Goal: Task Accomplishment & Management: Use online tool/utility

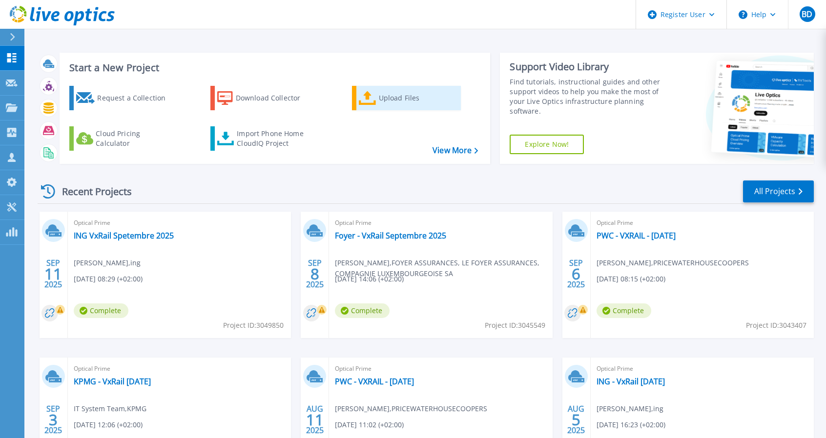
click at [373, 98] on icon at bounding box center [368, 98] width 18 height 14
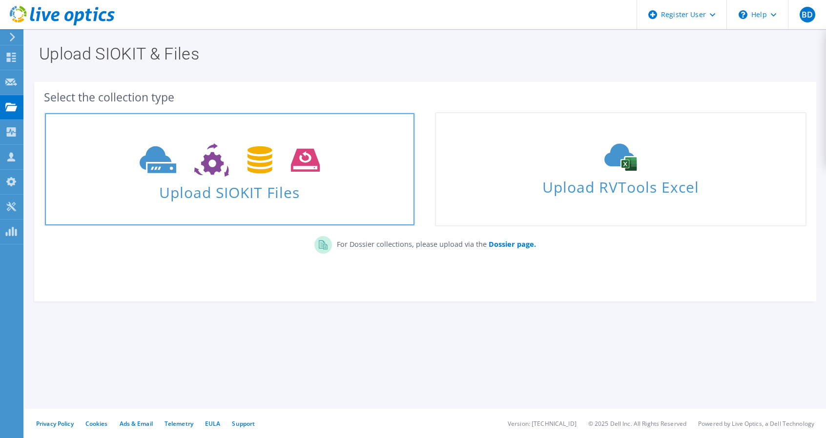
click at [277, 154] on icon at bounding box center [230, 160] width 180 height 34
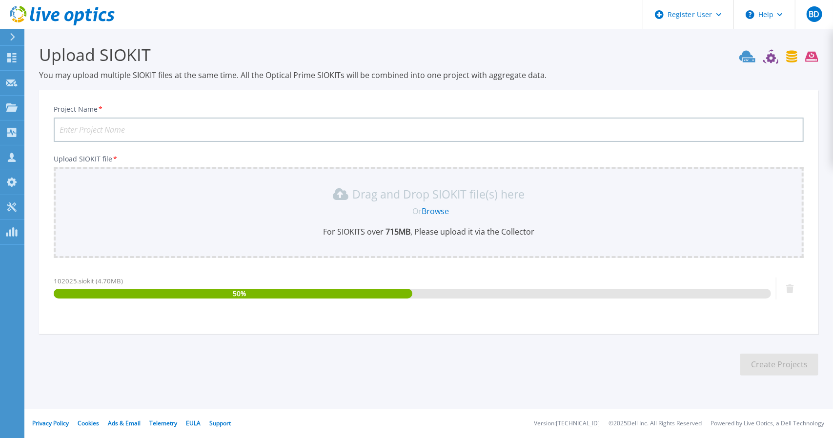
click at [170, 130] on input "Project Name *" at bounding box center [429, 130] width 750 height 24
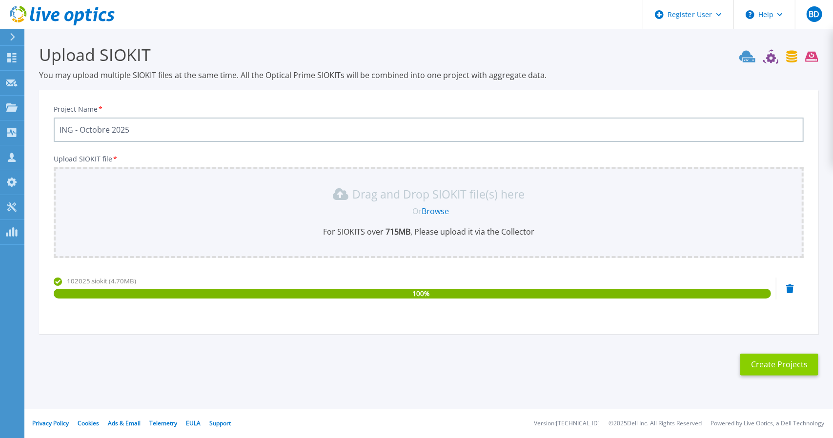
type input "ING - Octobre 2025"
click at [784, 370] on button "Create Projects" at bounding box center [779, 365] width 78 height 22
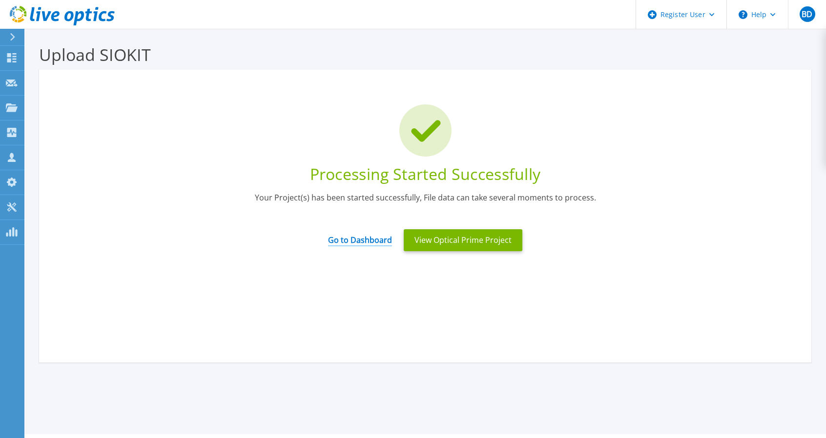
click at [374, 236] on link "Go to Dashboard" at bounding box center [360, 236] width 64 height 19
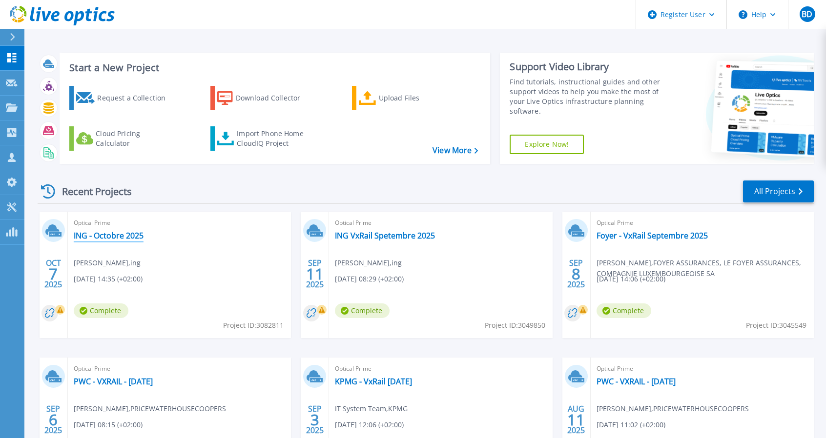
click at [132, 238] on link "ING - Octobre 2025" at bounding box center [109, 236] width 70 height 10
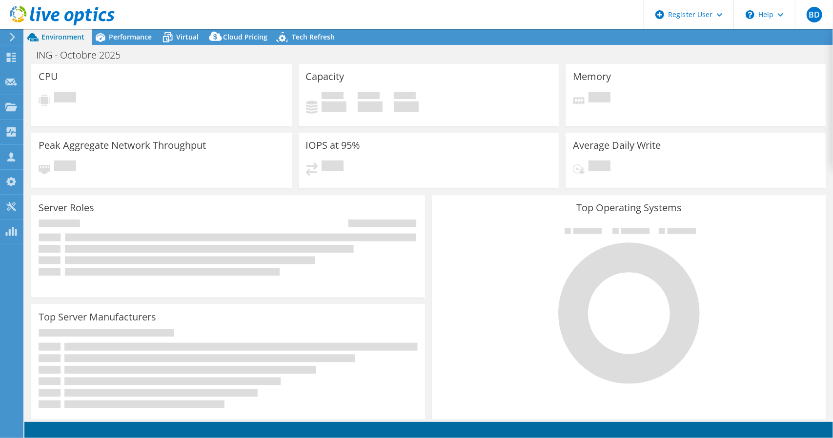
select select "USD"
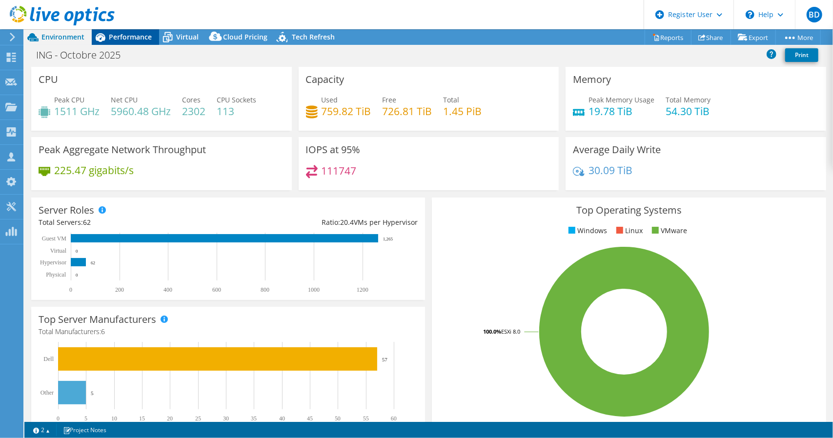
click at [135, 31] on div "Performance" at bounding box center [125, 37] width 67 height 16
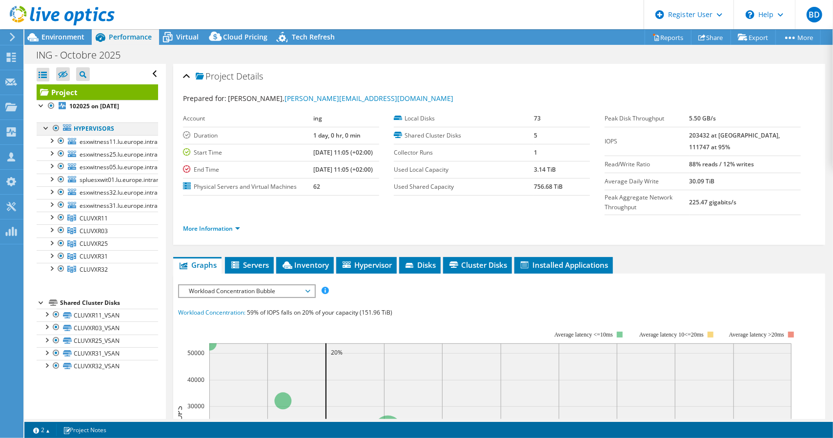
click at [55, 124] on div at bounding box center [56, 128] width 10 height 12
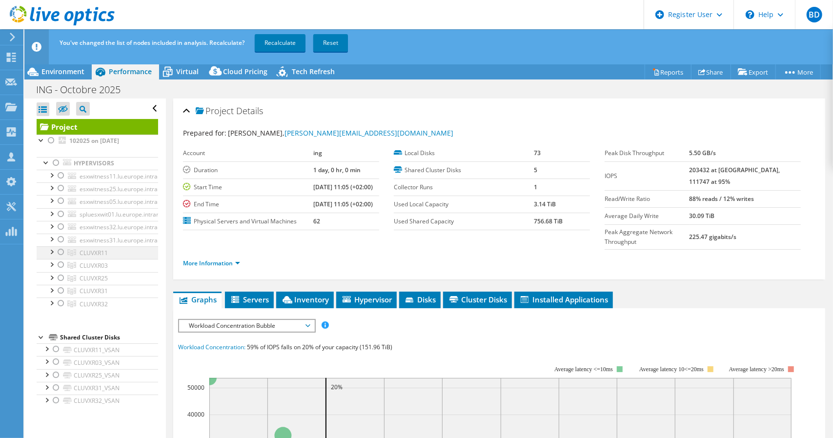
click at [63, 249] on div at bounding box center [61, 252] width 10 height 12
click at [288, 42] on link "Recalculate" at bounding box center [280, 43] width 51 height 18
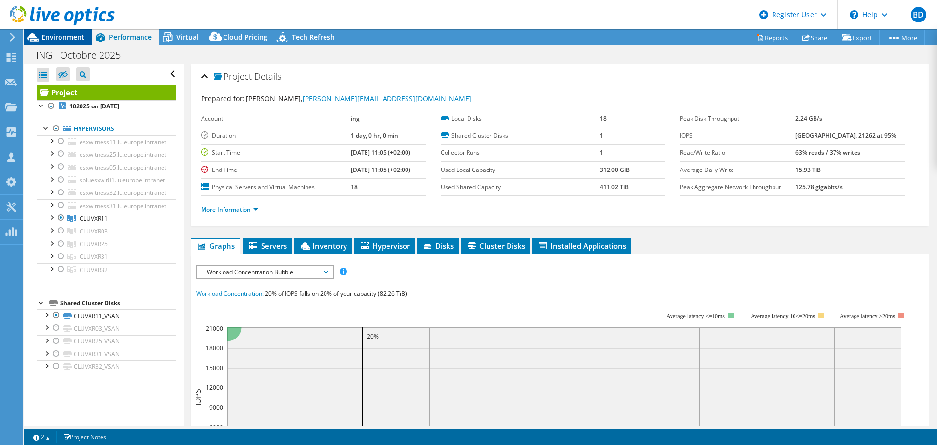
click at [59, 37] on span "Environment" at bounding box center [62, 36] width 43 height 9
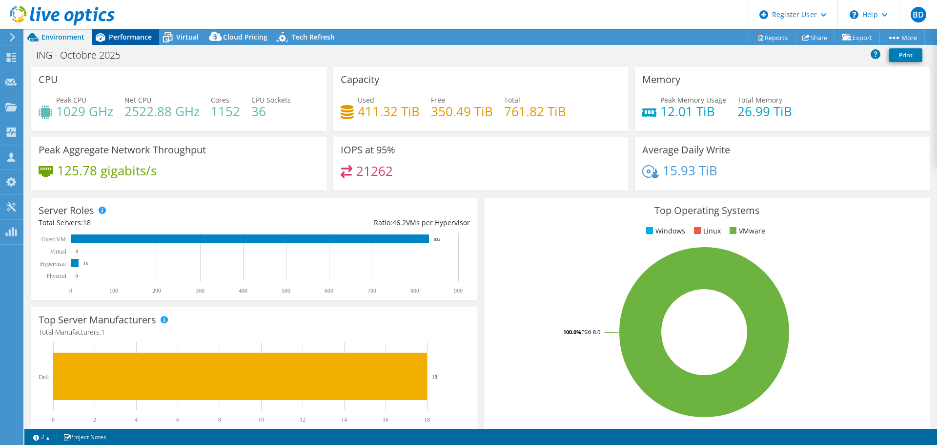
click at [134, 32] on div "Performance" at bounding box center [125, 37] width 67 height 16
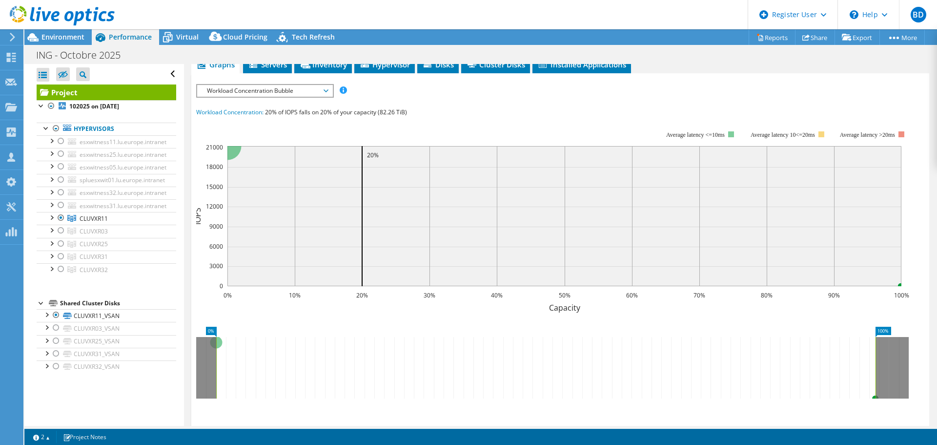
scroll to position [98, 0]
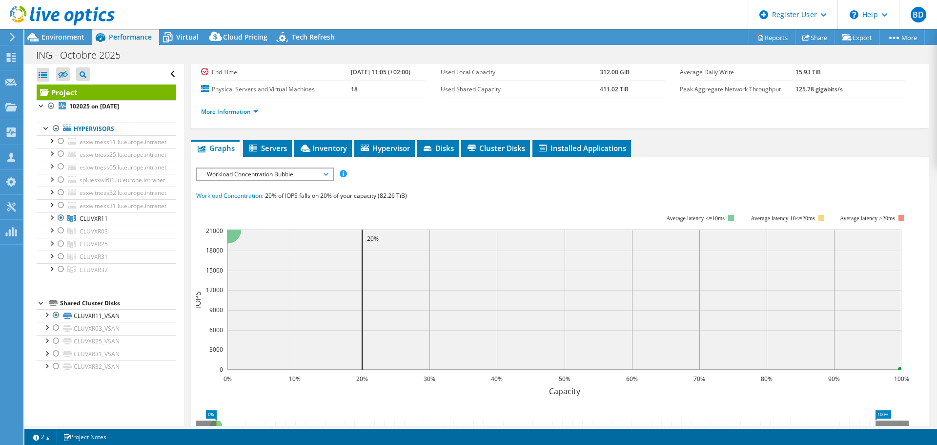
click at [301, 172] on span "Workload Concentration Bubble" at bounding box center [264, 174] width 125 height 12
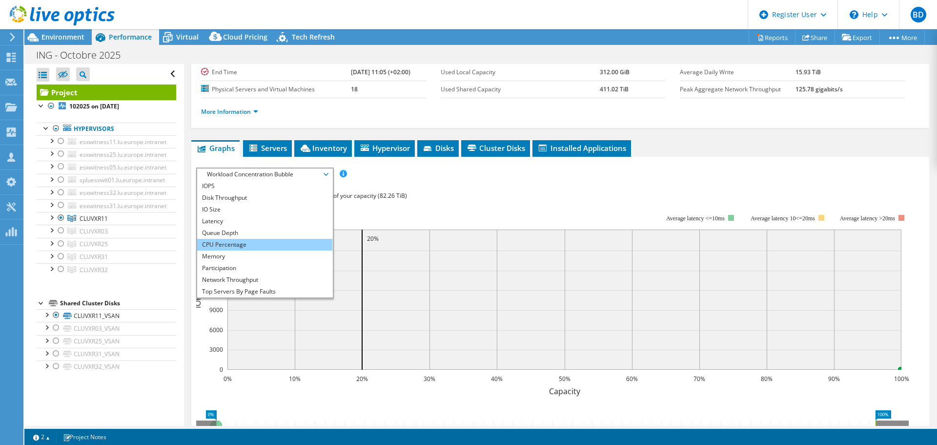
click at [265, 239] on li "CPU Percentage" at bounding box center [264, 245] width 135 height 12
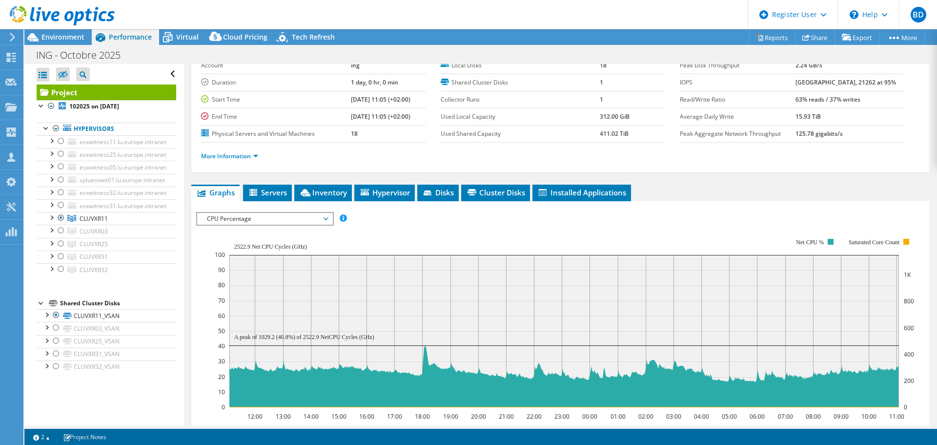
scroll to position [0, 0]
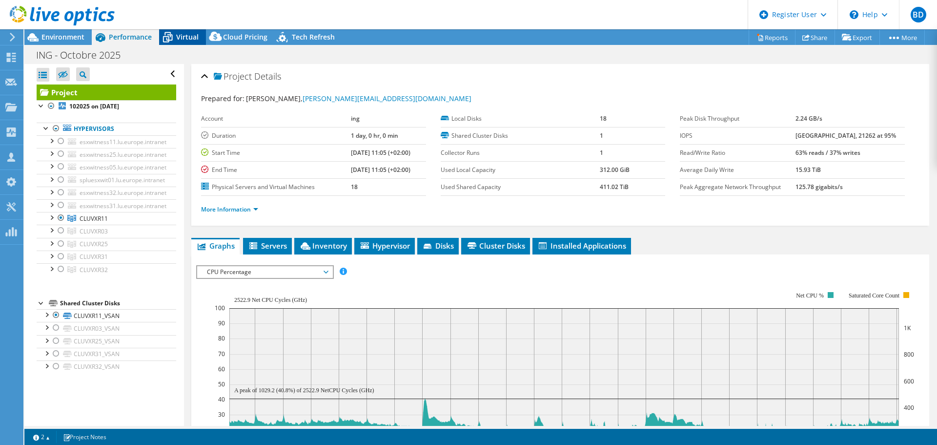
click at [190, 40] on span "Virtual" at bounding box center [187, 36] width 22 height 9
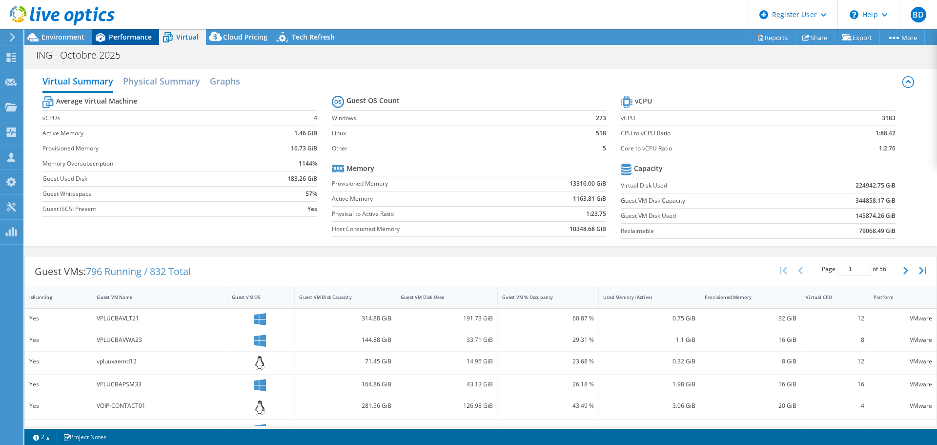
click at [129, 38] on span "Performance" at bounding box center [130, 36] width 43 height 9
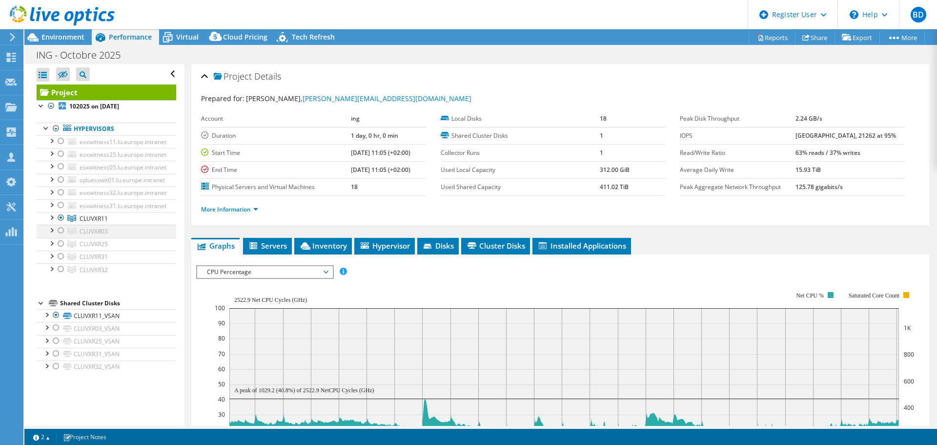
click at [61, 230] on div at bounding box center [61, 230] width 10 height 12
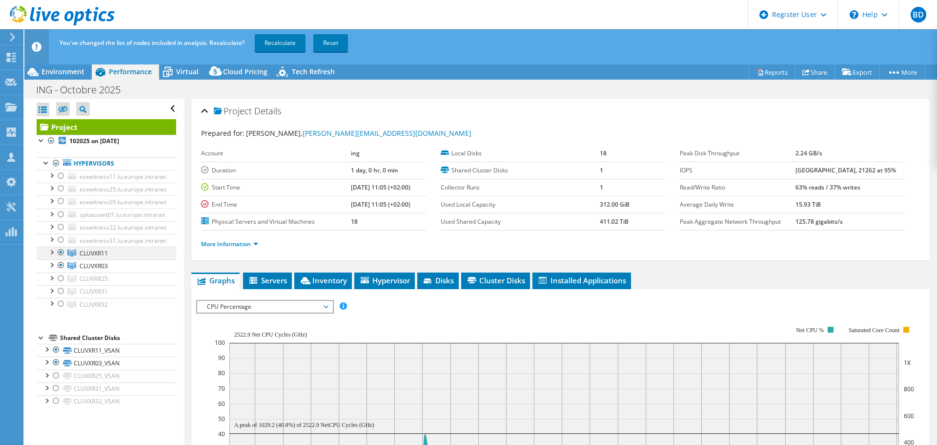
click at [59, 251] on div at bounding box center [61, 252] width 10 height 12
click at [282, 41] on link "Recalculate" at bounding box center [280, 43] width 51 height 18
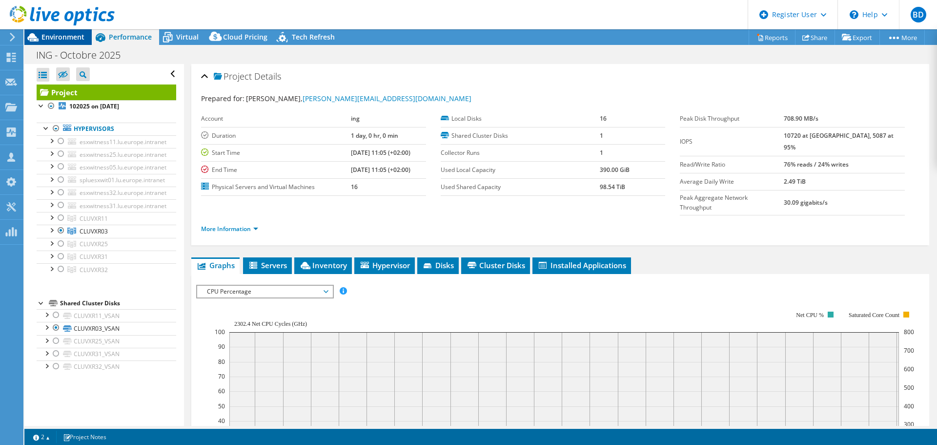
click at [71, 37] on span "Environment" at bounding box center [62, 36] width 43 height 9
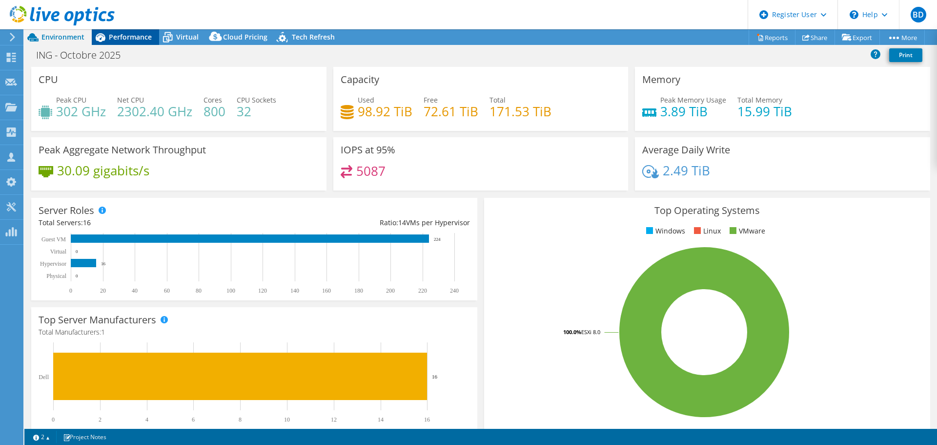
click at [139, 36] on span "Performance" at bounding box center [130, 36] width 43 height 9
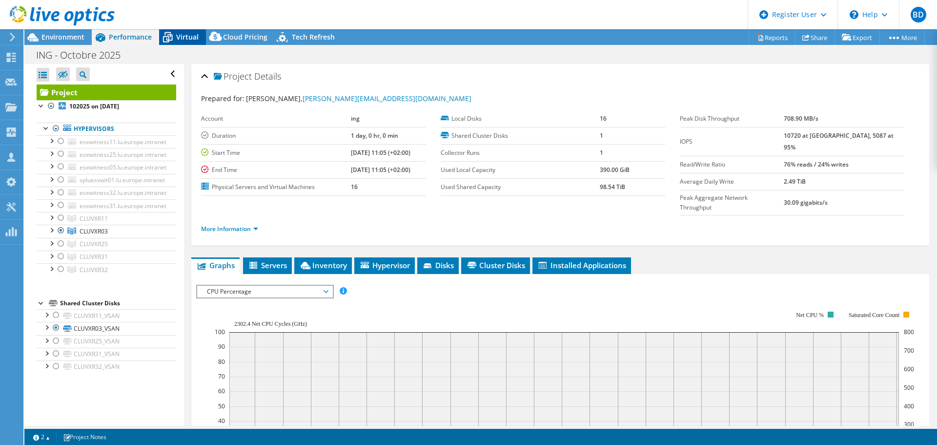
click at [189, 35] on span "Virtual" at bounding box center [187, 36] width 22 height 9
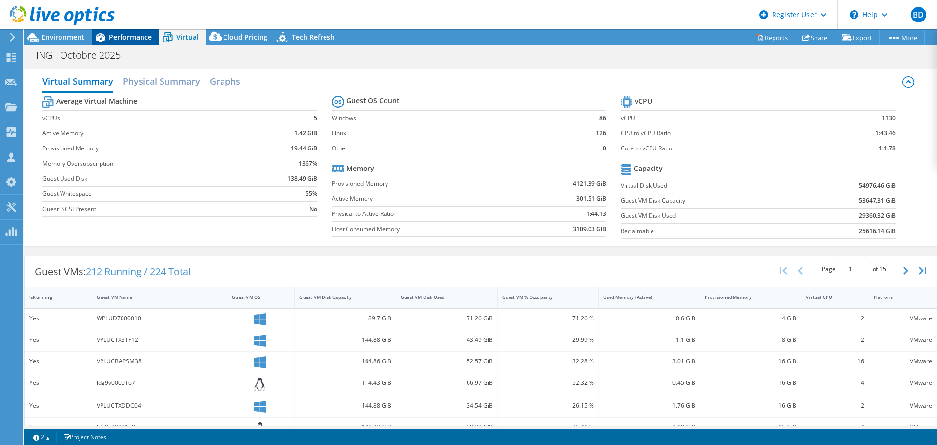
click at [122, 31] on div "Performance" at bounding box center [125, 37] width 67 height 16
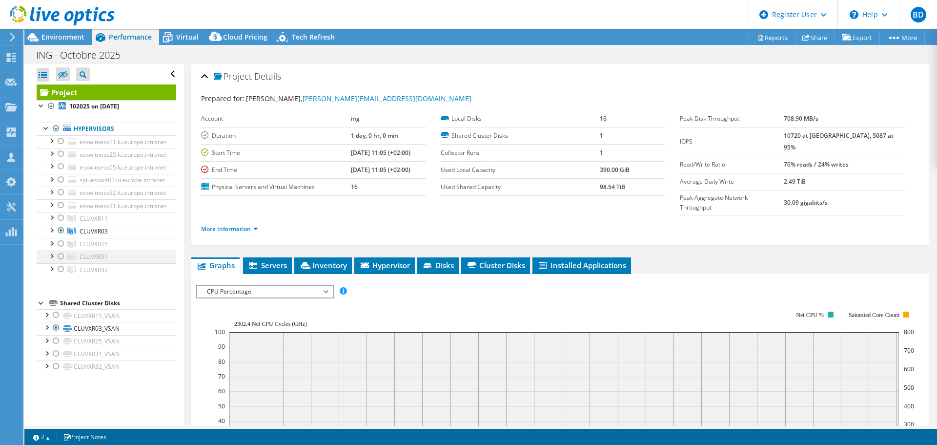
click at [61, 257] on div at bounding box center [61, 256] width 10 height 12
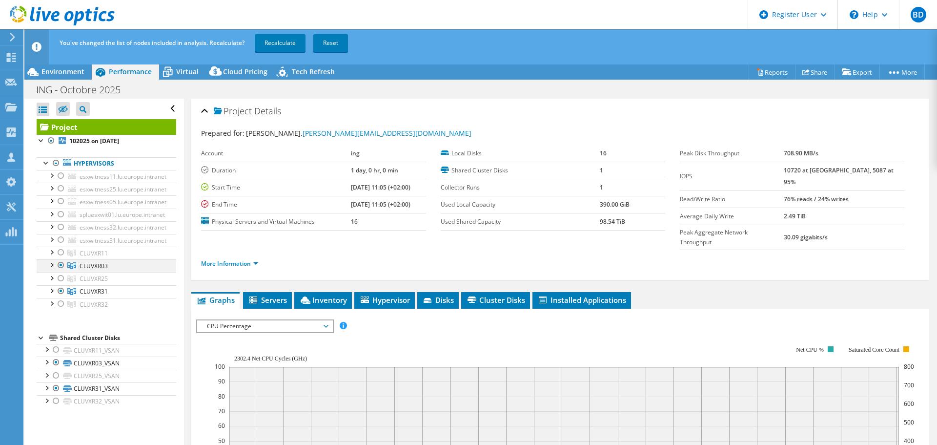
click at [61, 263] on div at bounding box center [61, 265] width 10 height 12
click at [296, 41] on link "Recalculate" at bounding box center [280, 43] width 51 height 18
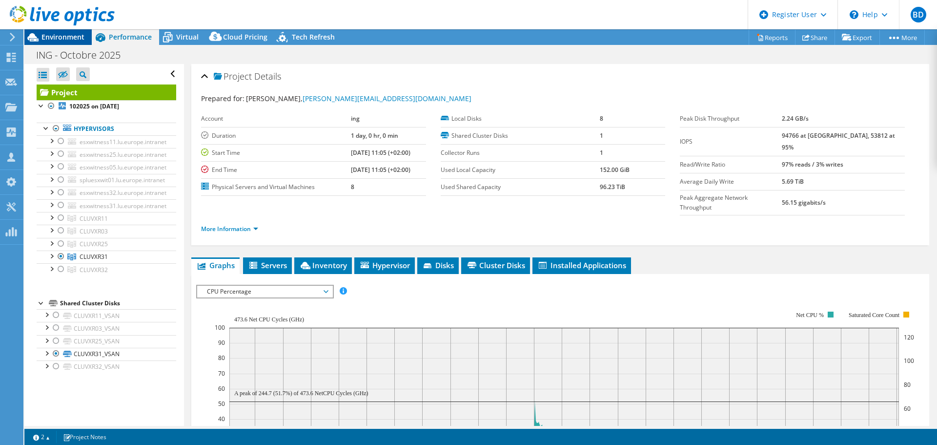
click at [62, 37] on span "Environment" at bounding box center [62, 36] width 43 height 9
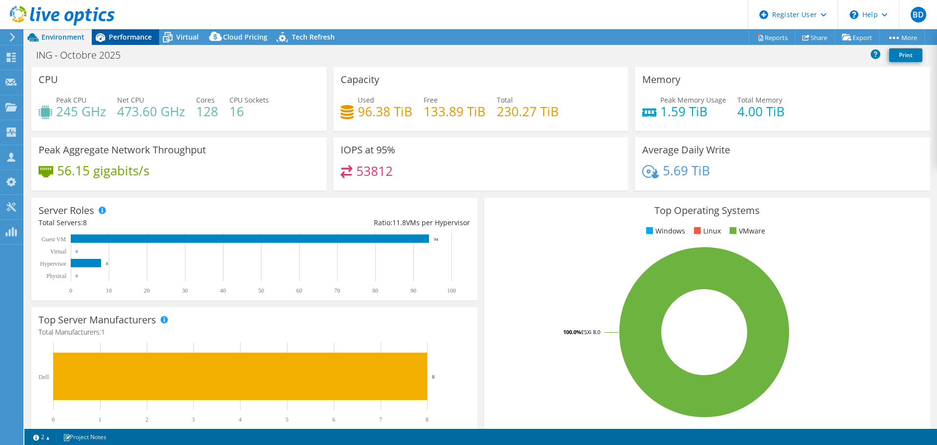
click at [125, 39] on span "Performance" at bounding box center [130, 36] width 43 height 9
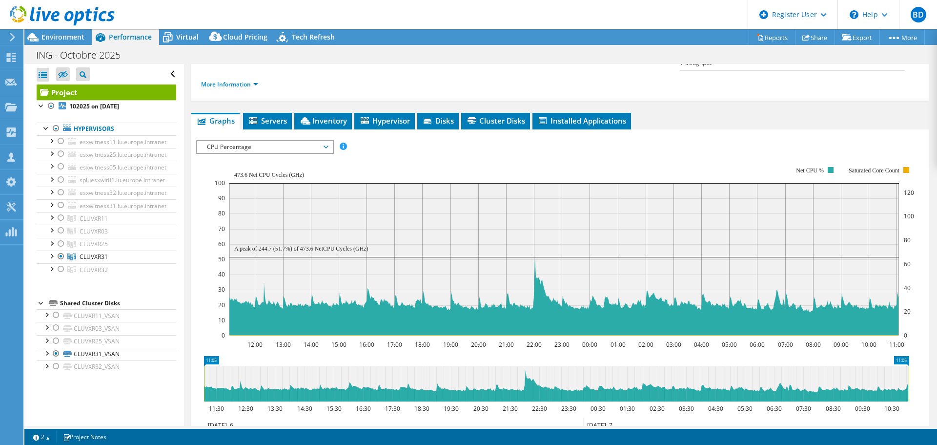
scroll to position [146, 0]
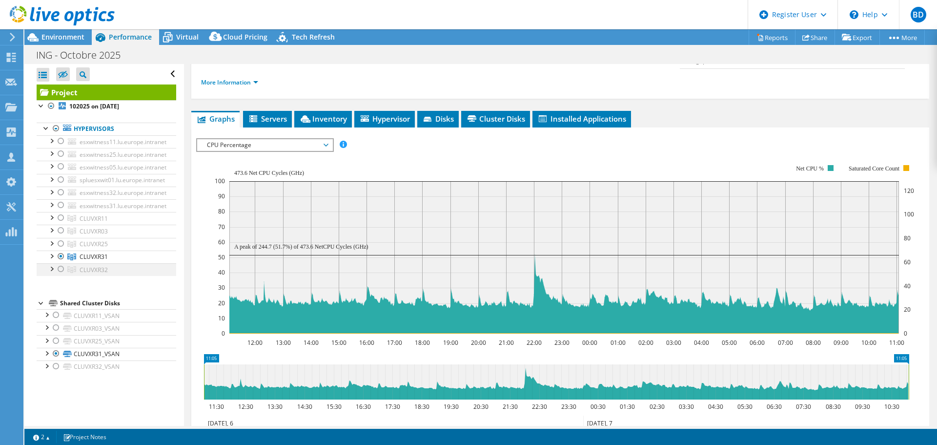
click at [60, 269] on div at bounding box center [61, 269] width 10 height 12
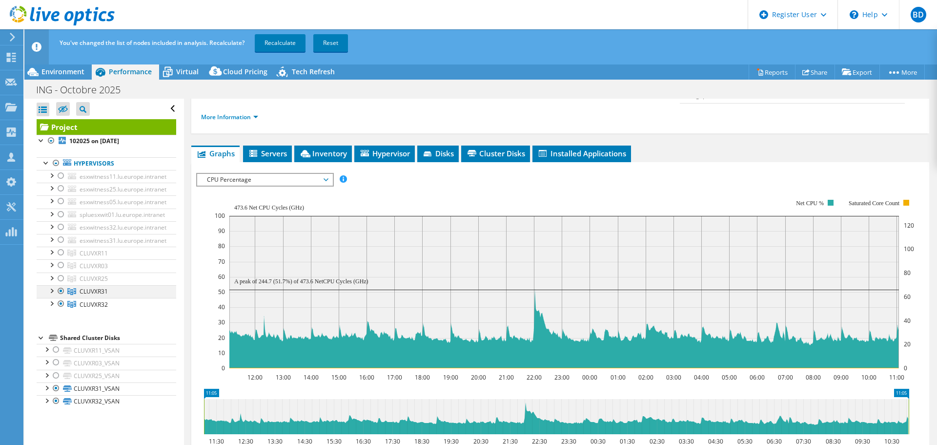
click at [60, 287] on div at bounding box center [61, 291] width 10 height 12
click at [274, 39] on link "Recalculate" at bounding box center [280, 43] width 51 height 18
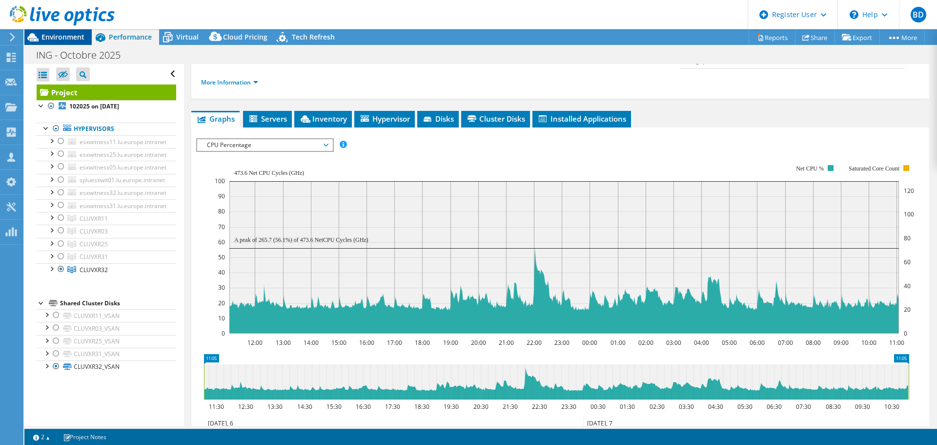
click at [77, 39] on span "Environment" at bounding box center [62, 36] width 43 height 9
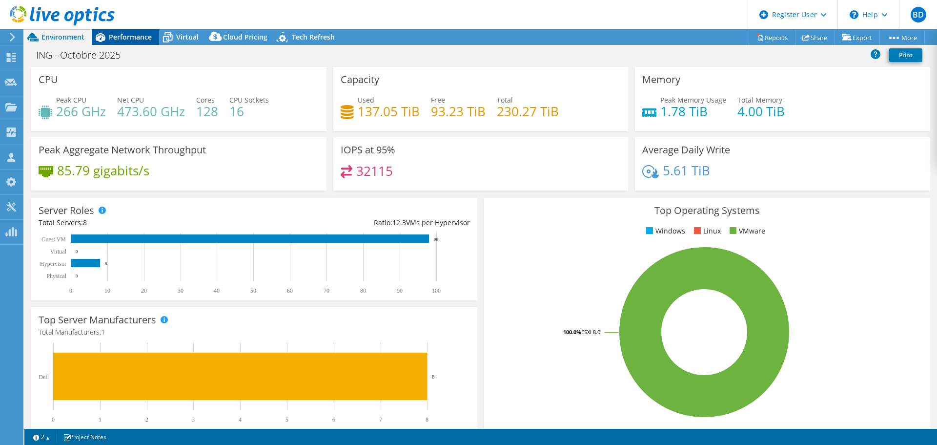
click at [129, 32] on div "Performance" at bounding box center [125, 37] width 67 height 16
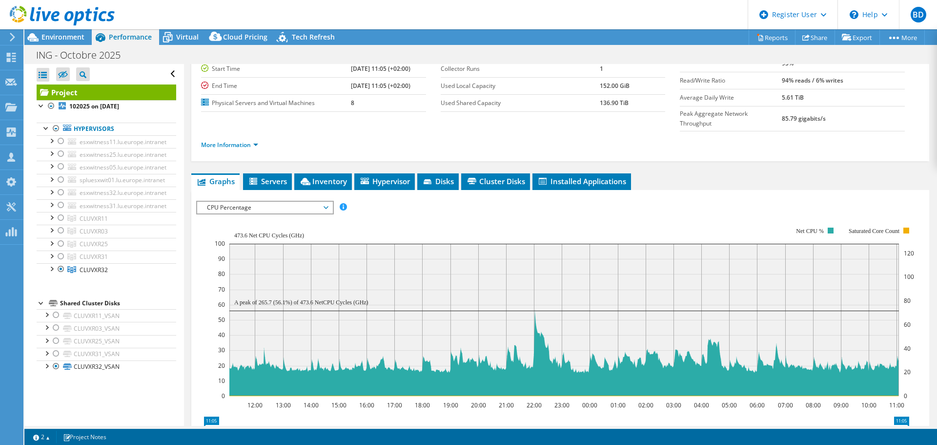
scroll to position [0, 0]
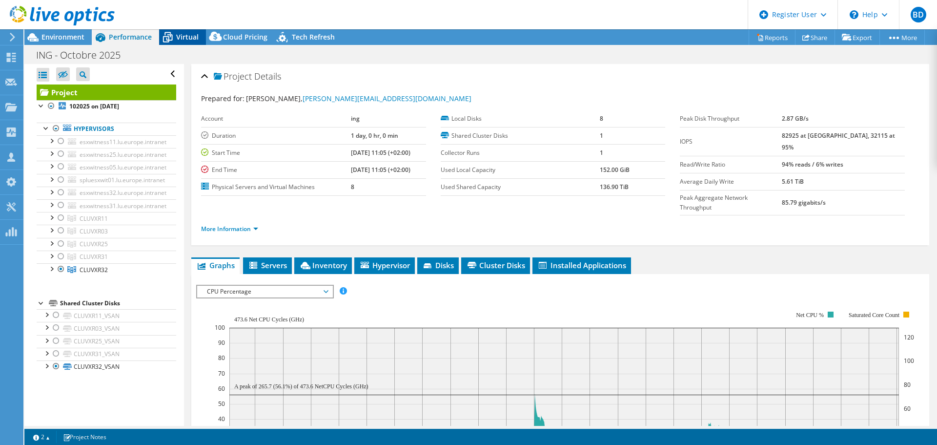
click at [190, 32] on span "Virtual" at bounding box center [187, 36] width 22 height 9
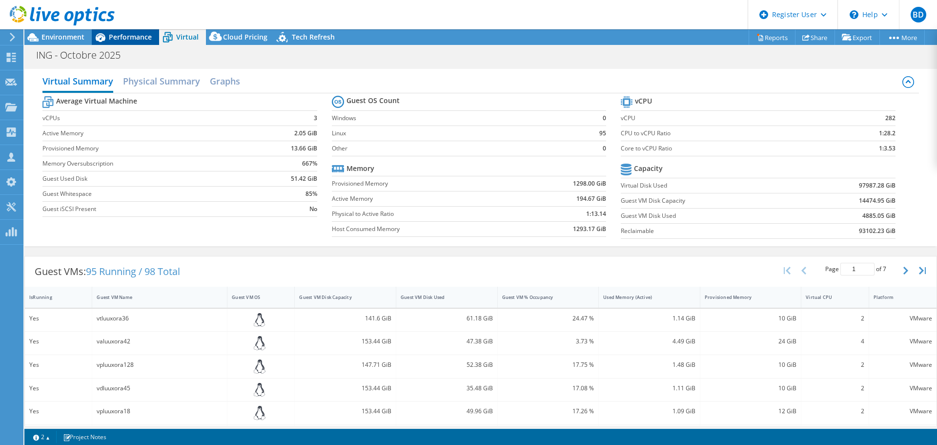
click at [134, 40] on span "Performance" at bounding box center [130, 36] width 43 height 9
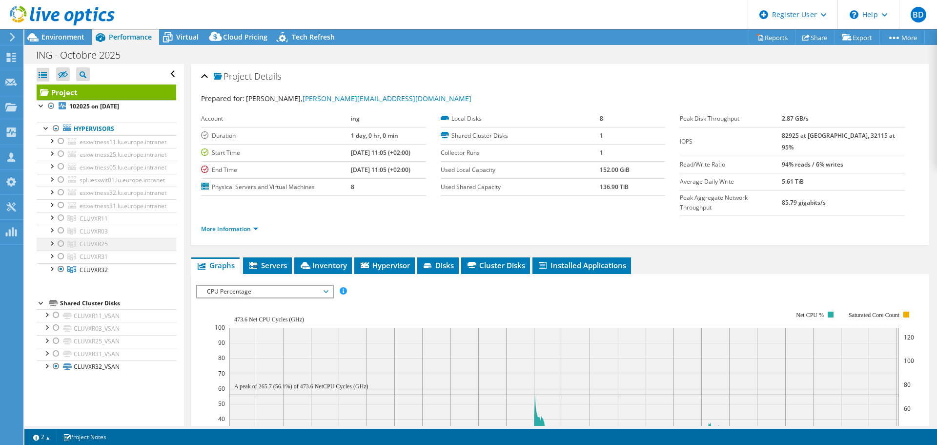
click at [61, 244] on div at bounding box center [61, 244] width 10 height 12
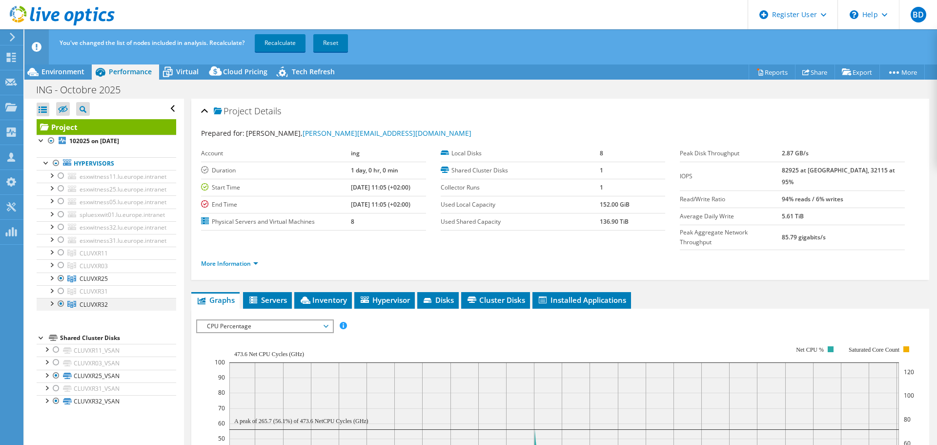
click at [62, 304] on div at bounding box center [61, 304] width 10 height 12
click at [282, 38] on link "Recalculate" at bounding box center [280, 43] width 51 height 18
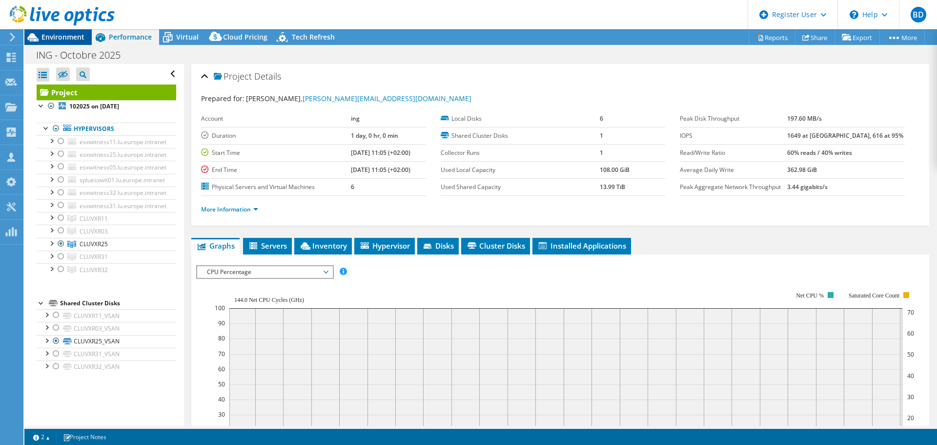
click at [75, 38] on span "Environment" at bounding box center [62, 36] width 43 height 9
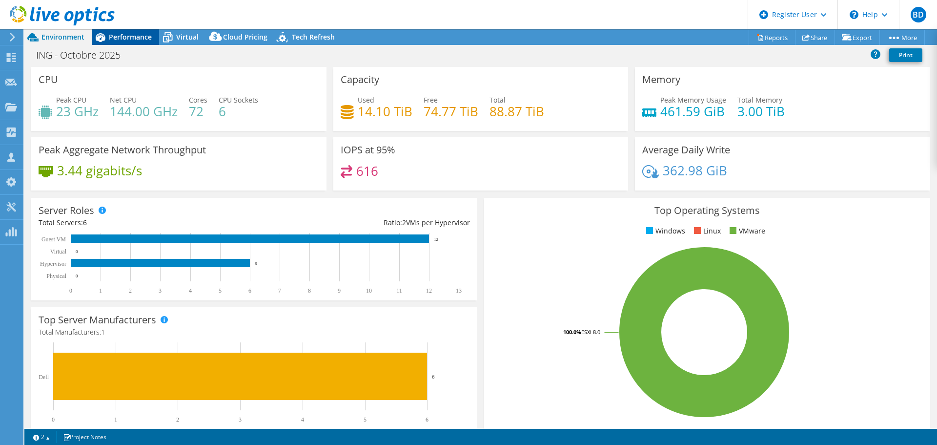
click at [137, 37] on span "Performance" at bounding box center [130, 36] width 43 height 9
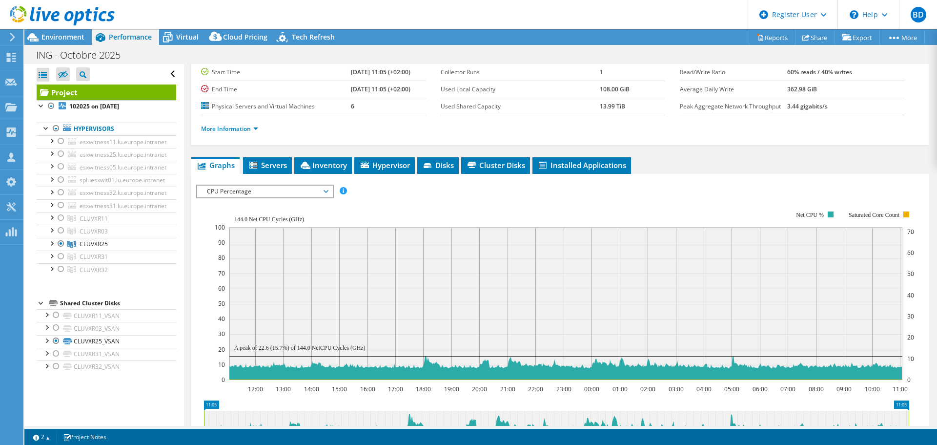
scroll to position [146, 0]
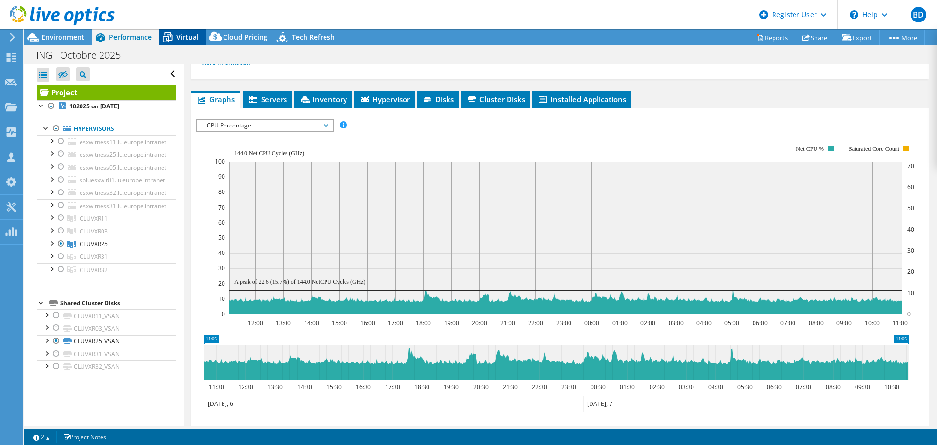
click at [186, 38] on span "Virtual" at bounding box center [187, 36] width 22 height 9
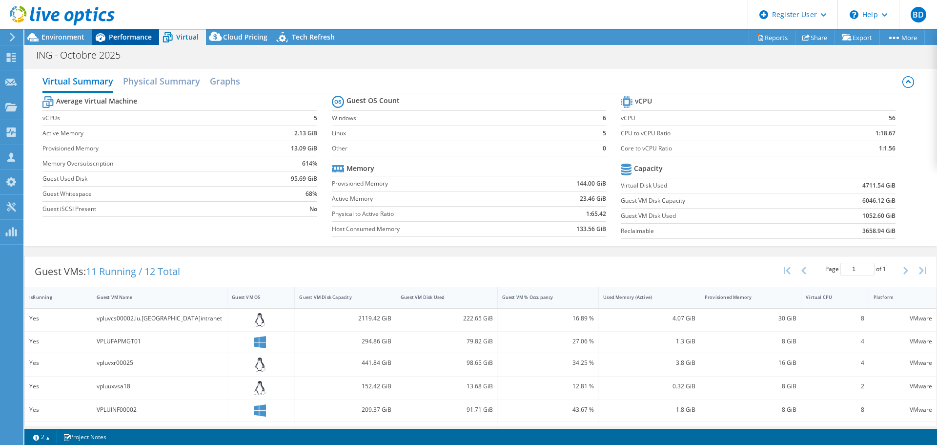
click at [132, 41] on span "Performance" at bounding box center [130, 36] width 43 height 9
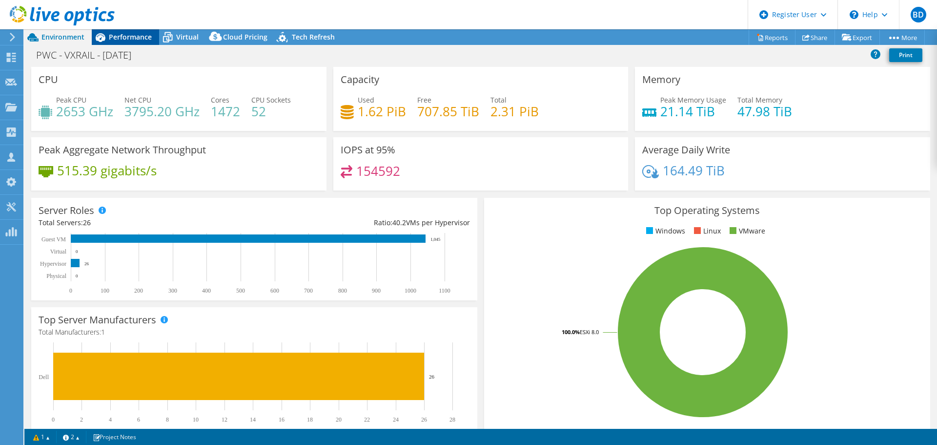
click at [120, 38] on span "Performance" at bounding box center [130, 36] width 43 height 9
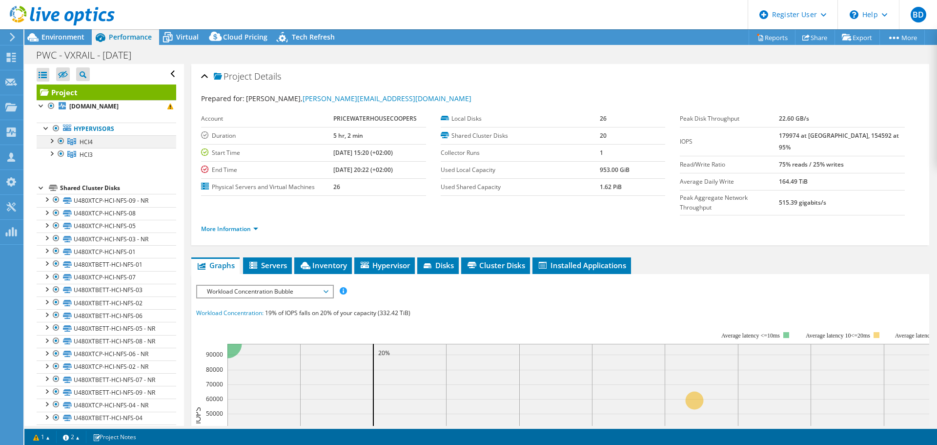
drag, startPoint x: 61, startPoint y: 142, endPoint x: 62, endPoint y: 153, distance: 11.3
click at [61, 142] on div at bounding box center [61, 141] width 10 height 12
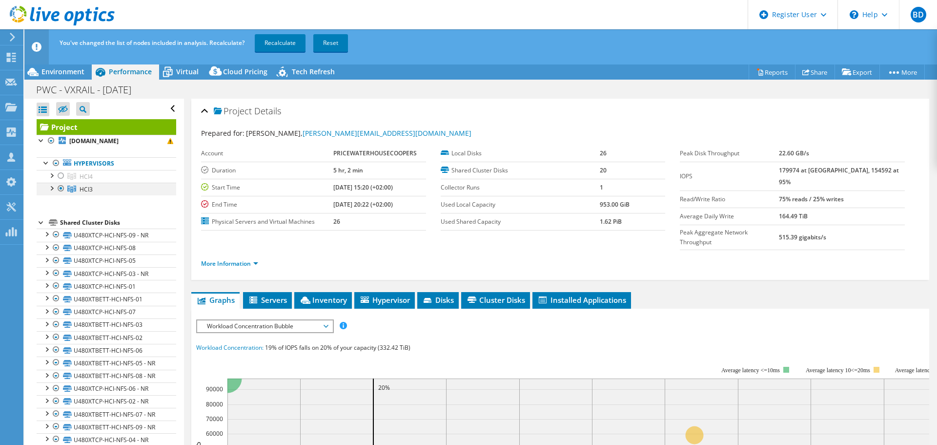
click at [60, 187] on div at bounding box center [61, 189] width 10 height 12
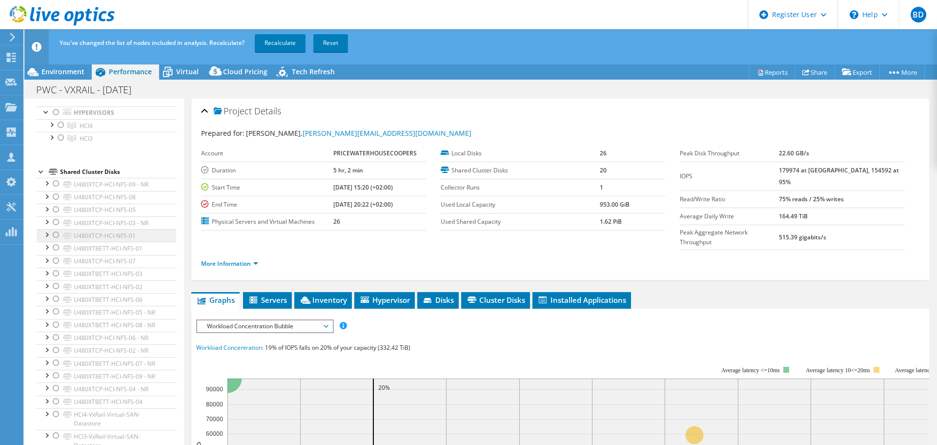
scroll to position [53, 0]
click at [56, 432] on div at bounding box center [56, 433] width 10 height 12
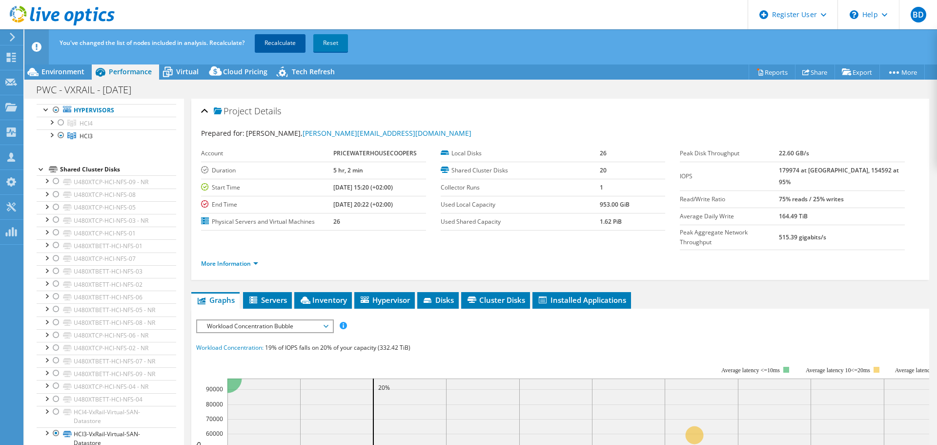
click at [270, 42] on link "Recalculate" at bounding box center [280, 43] width 51 height 18
click at [52, 135] on div at bounding box center [51, 134] width 10 height 10
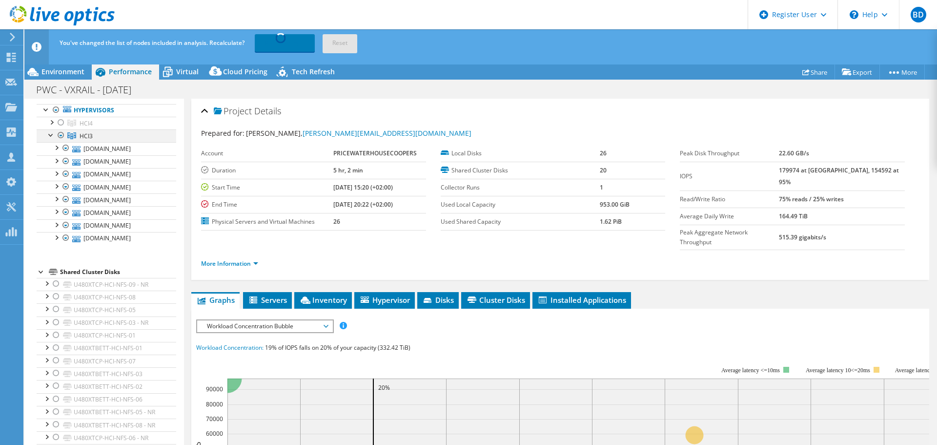
click at [52, 135] on div at bounding box center [51, 134] width 10 height 10
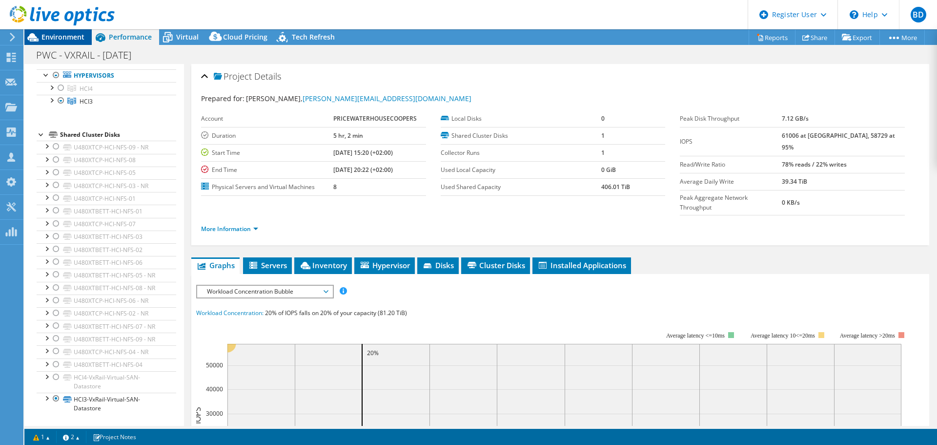
click at [72, 37] on span "Environment" at bounding box center [62, 36] width 43 height 9
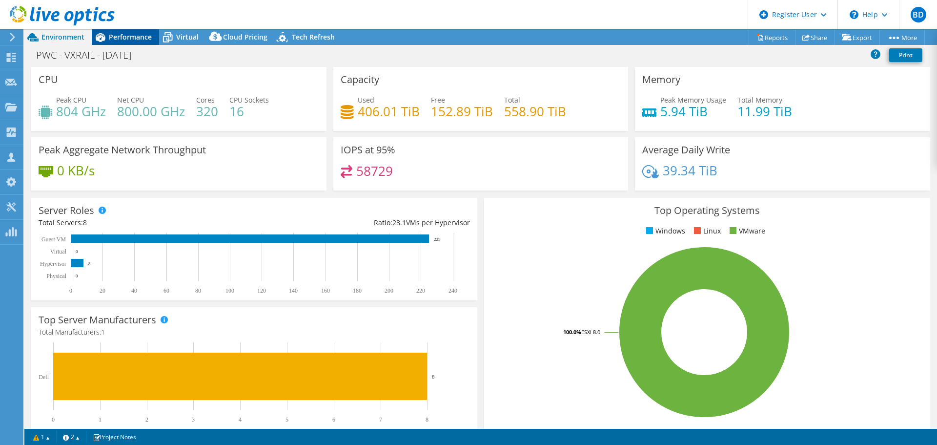
click at [124, 36] on span "Performance" at bounding box center [130, 36] width 43 height 9
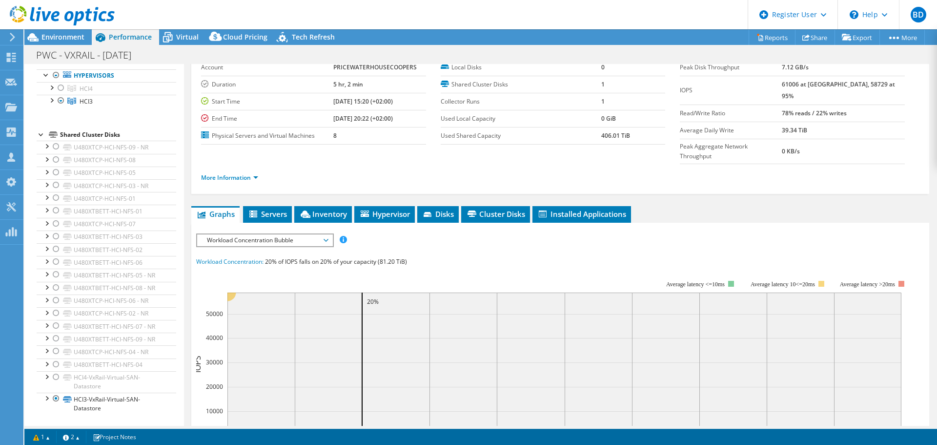
scroll to position [98, 0]
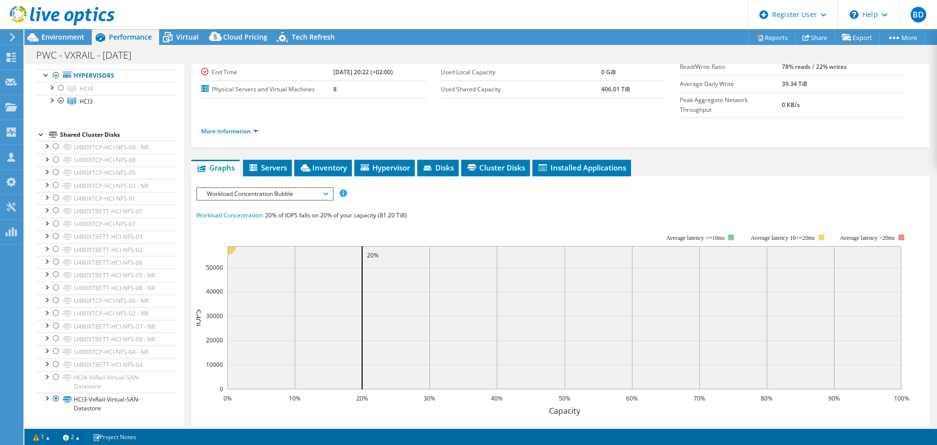
click at [259, 188] on span "Workload Concentration Bubble" at bounding box center [264, 194] width 125 height 12
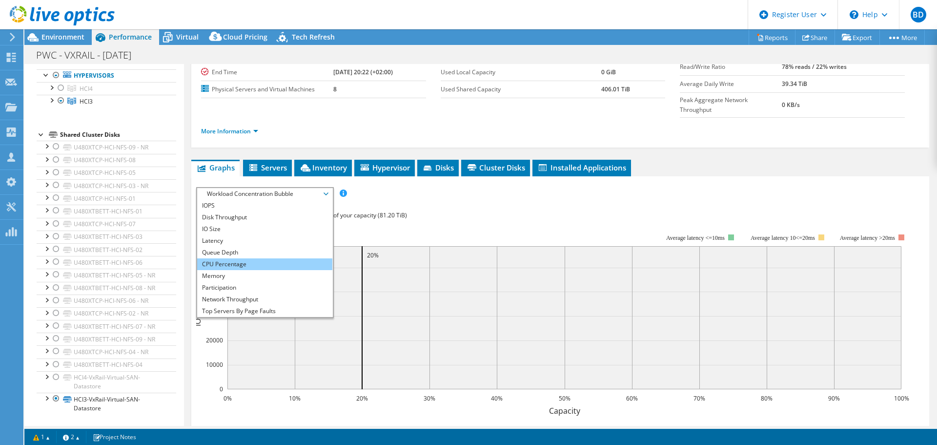
click at [257, 258] on li "CPU Percentage" at bounding box center [264, 264] width 135 height 12
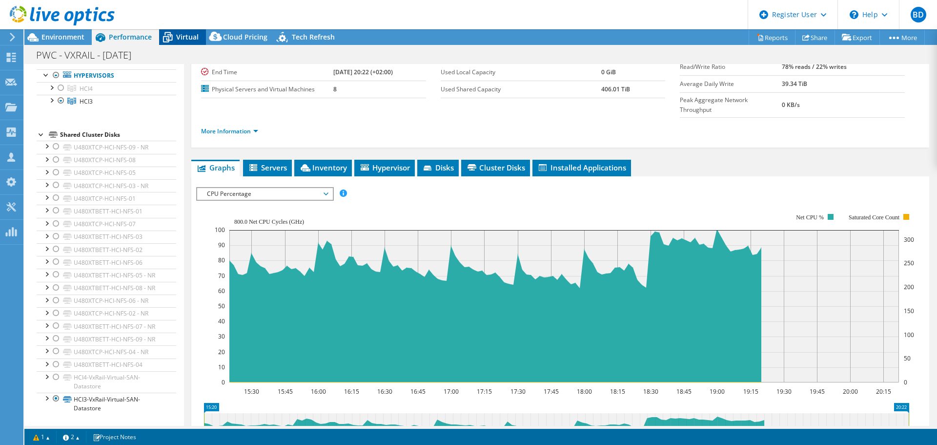
click at [187, 32] on div "Virtual" at bounding box center [182, 37] width 47 height 16
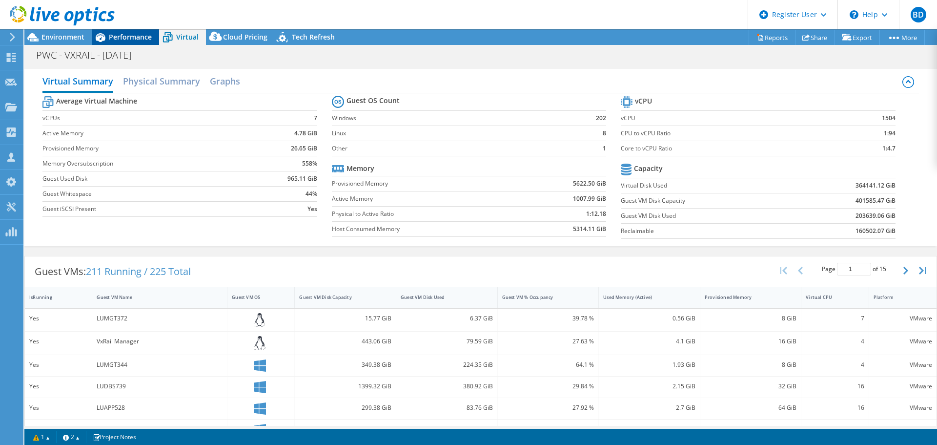
click at [129, 42] on div "Performance" at bounding box center [125, 37] width 67 height 16
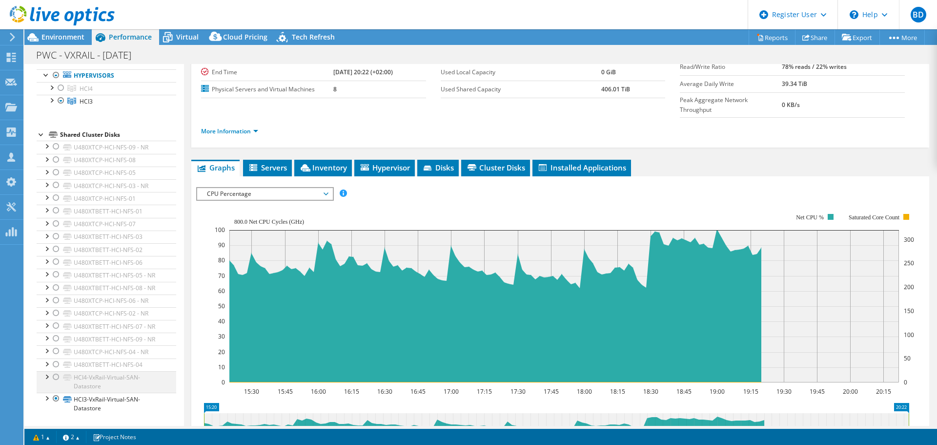
drag, startPoint x: 58, startPoint y: 375, endPoint x: 57, endPoint y: 381, distance: 5.4
click at [58, 375] on div at bounding box center [56, 377] width 10 height 12
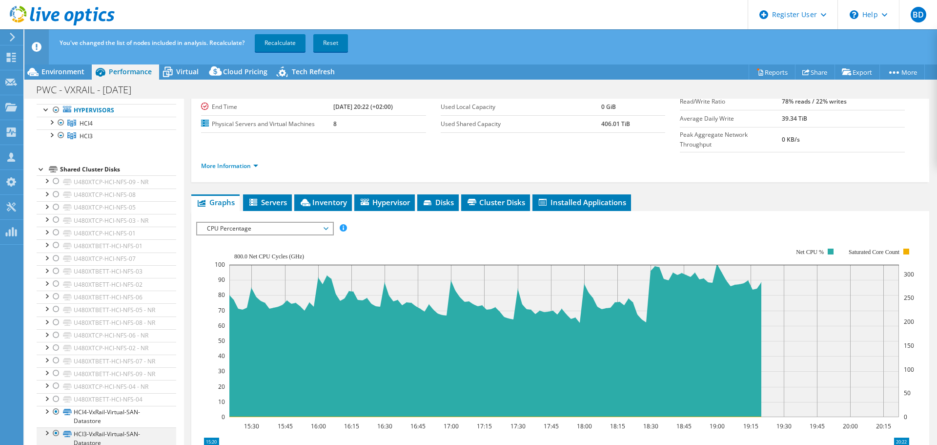
click at [58, 433] on div at bounding box center [56, 433] width 10 height 12
click at [278, 41] on link "Recalculate" at bounding box center [280, 43] width 51 height 18
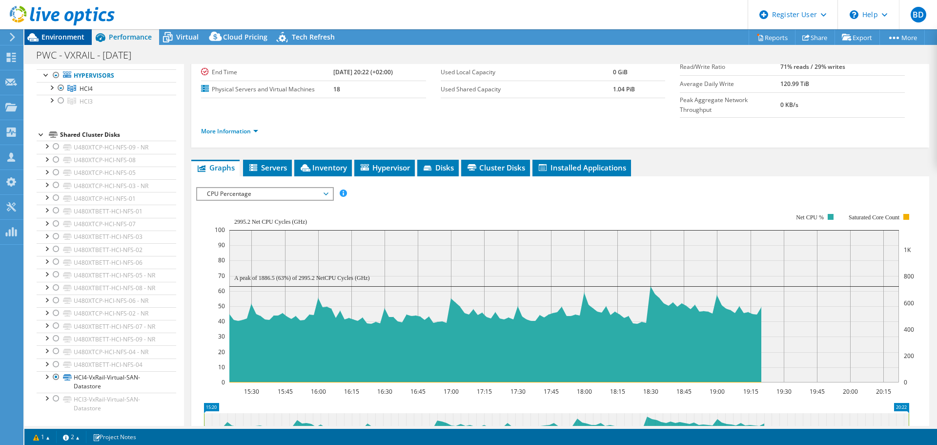
click at [77, 38] on span "Environment" at bounding box center [62, 36] width 43 height 9
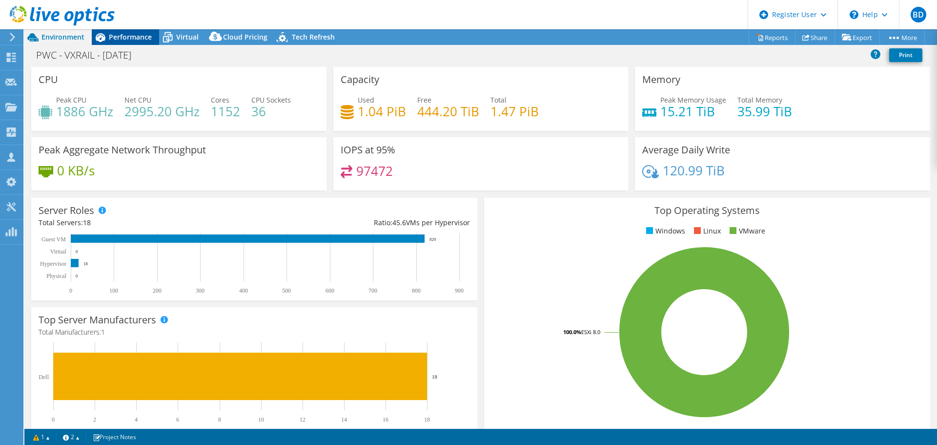
click at [113, 35] on span "Performance" at bounding box center [130, 36] width 43 height 9
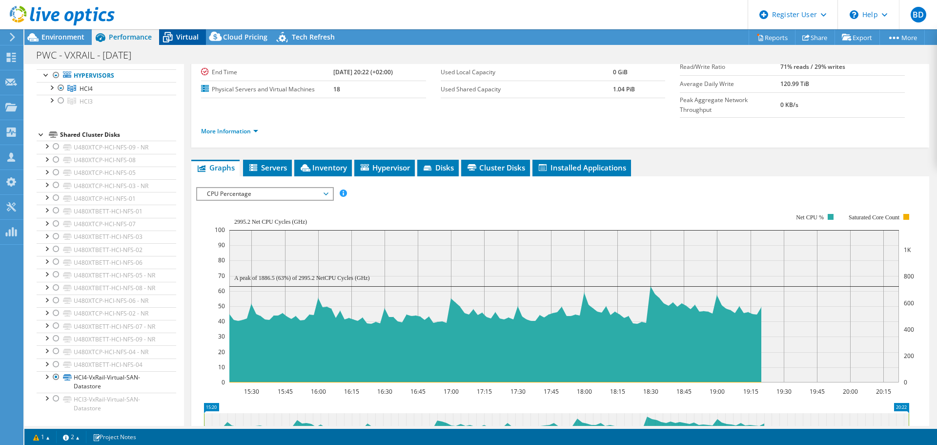
click at [188, 39] on span "Virtual" at bounding box center [187, 36] width 22 height 9
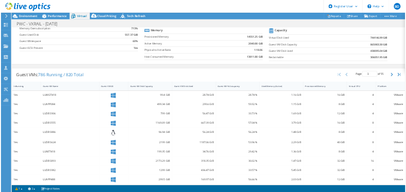
scroll to position [0, 0]
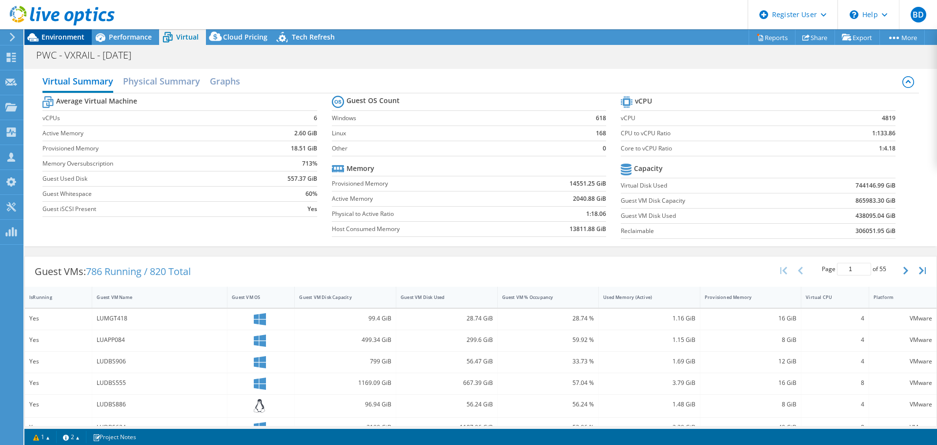
click at [68, 38] on span "Environment" at bounding box center [62, 36] width 43 height 9
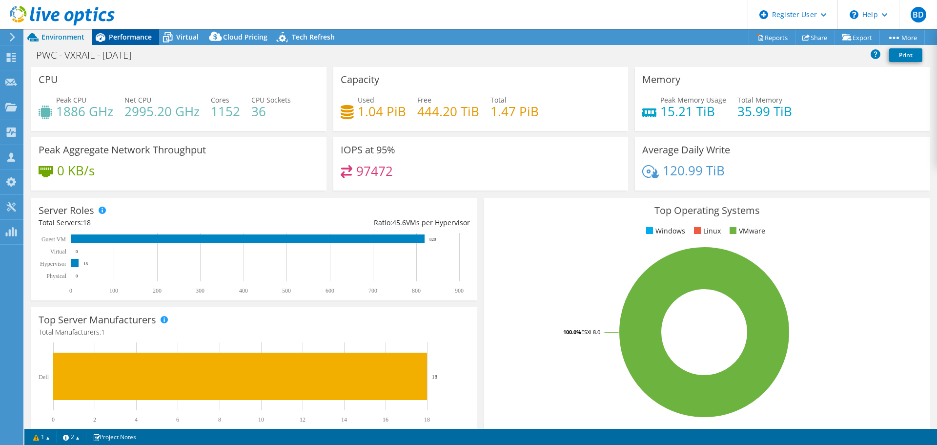
click at [109, 36] on div "Performance" at bounding box center [125, 37] width 67 height 16
